Goal: Task Accomplishment & Management: Complete application form

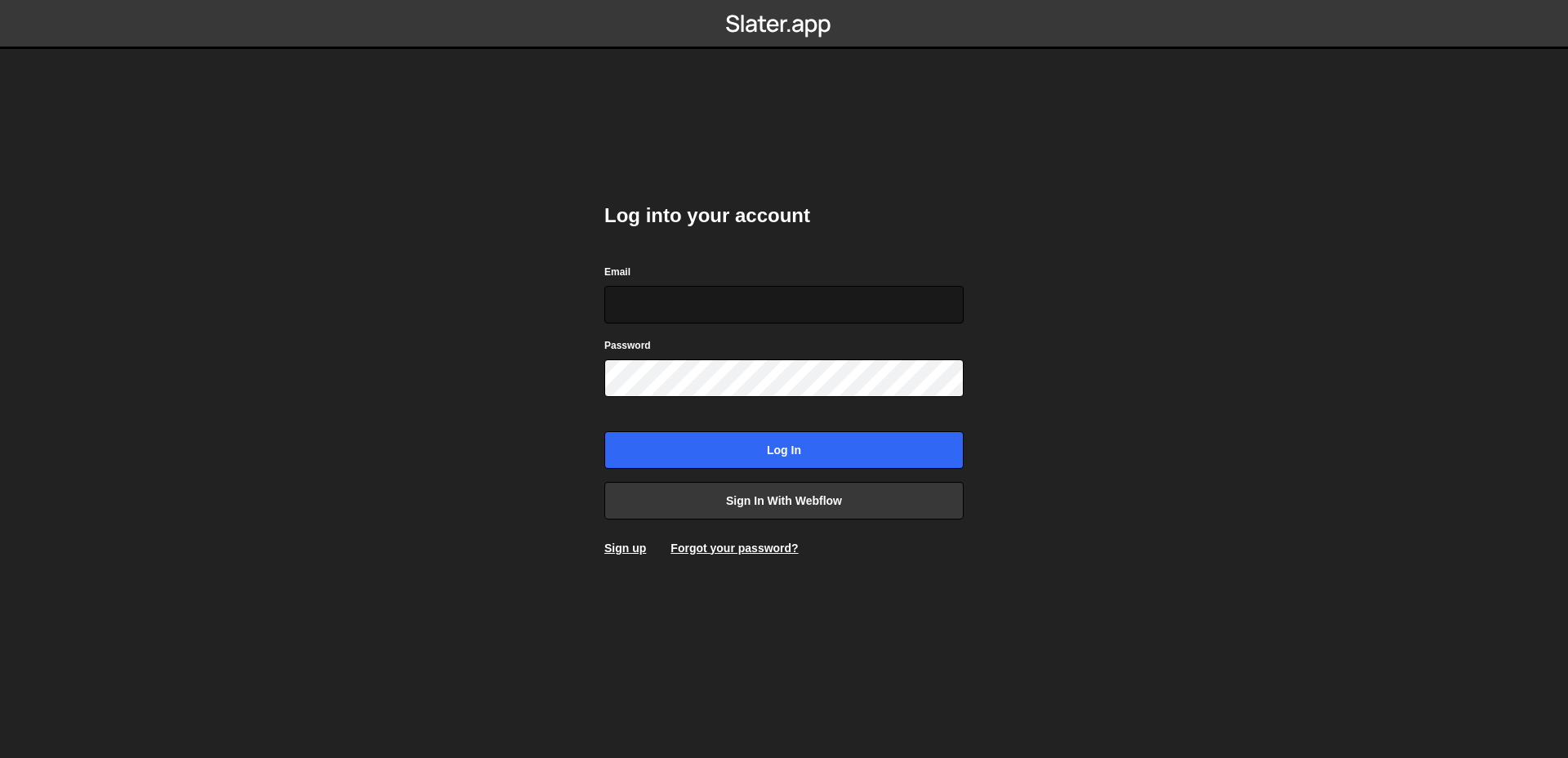
click at [684, 309] on input "Email" at bounding box center [784, 304] width 360 height 38
